Goal: Check status: Check status

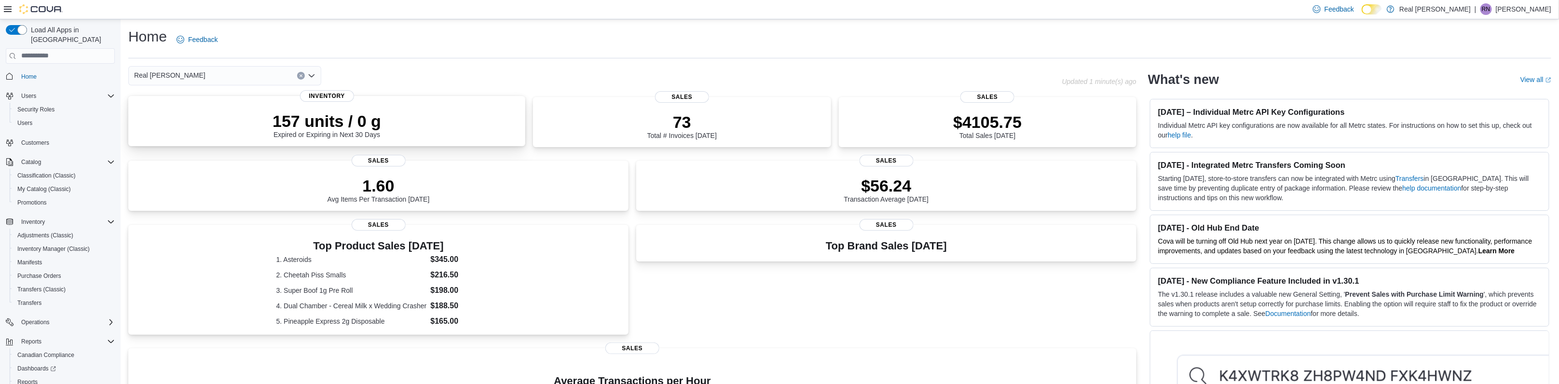
click at [324, 118] on p "157 units / 0 g" at bounding box center [327, 120] width 109 height 19
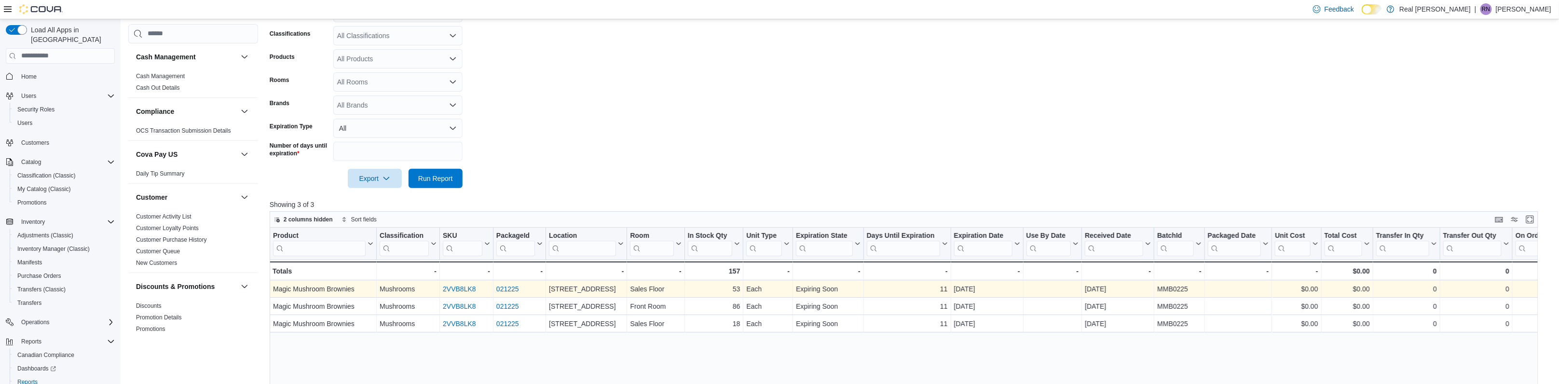
scroll to position [193, 0]
